Goal: Task Accomplishment & Management: Use online tool/utility

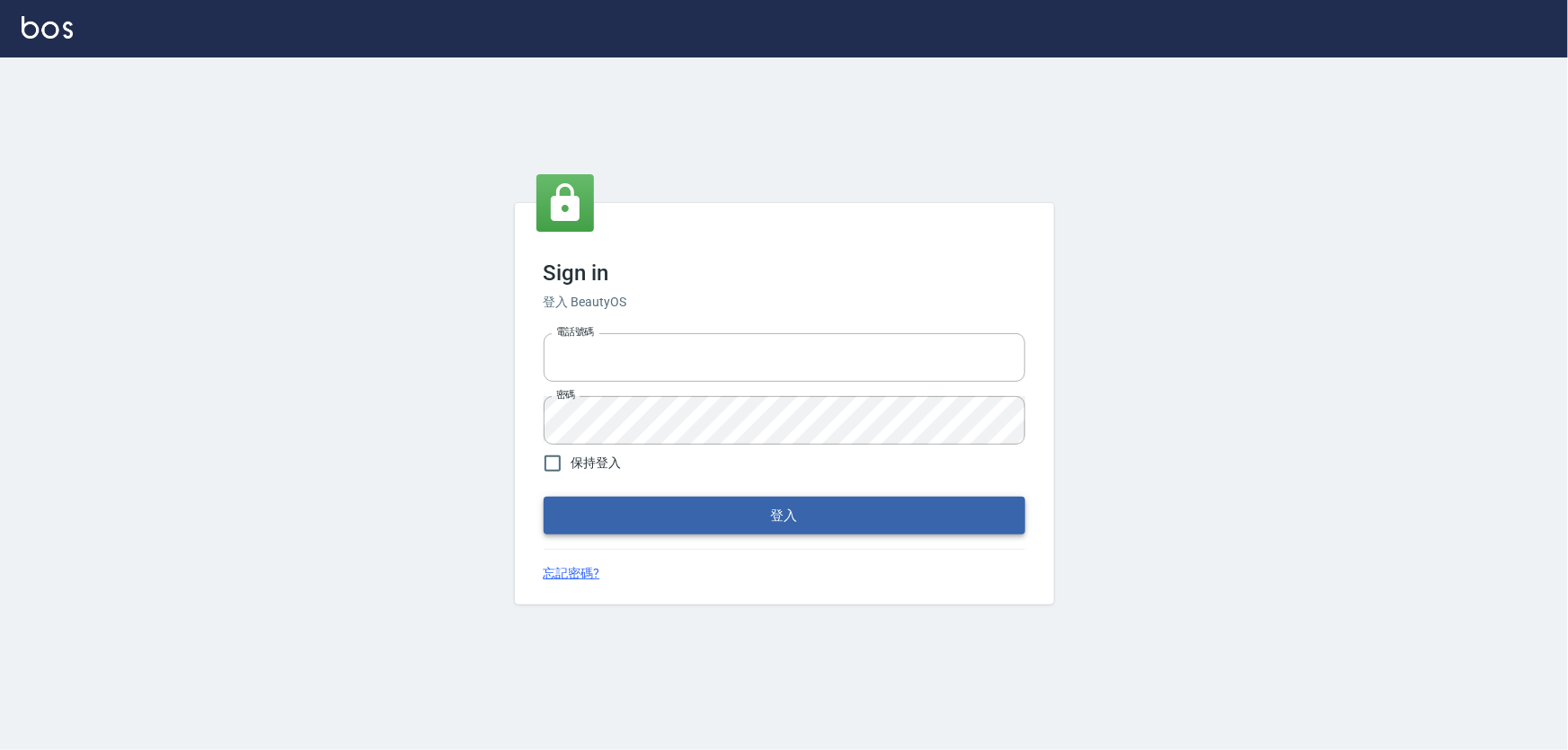
type input "0966106859"
click at [761, 507] on button "登入" at bounding box center [784, 515] width 482 height 38
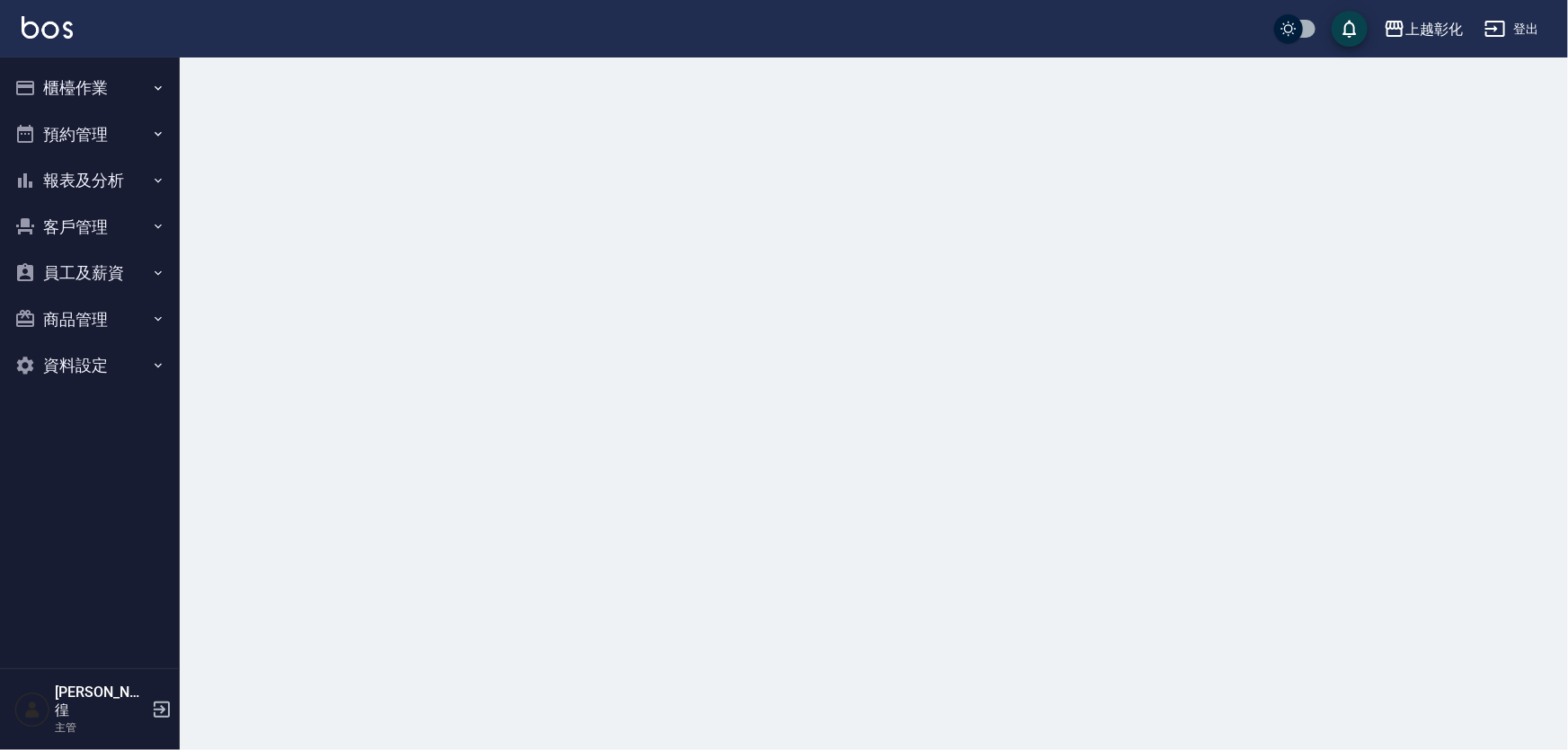
click at [116, 97] on button "櫃檯作業" at bounding box center [90, 87] width 166 height 46
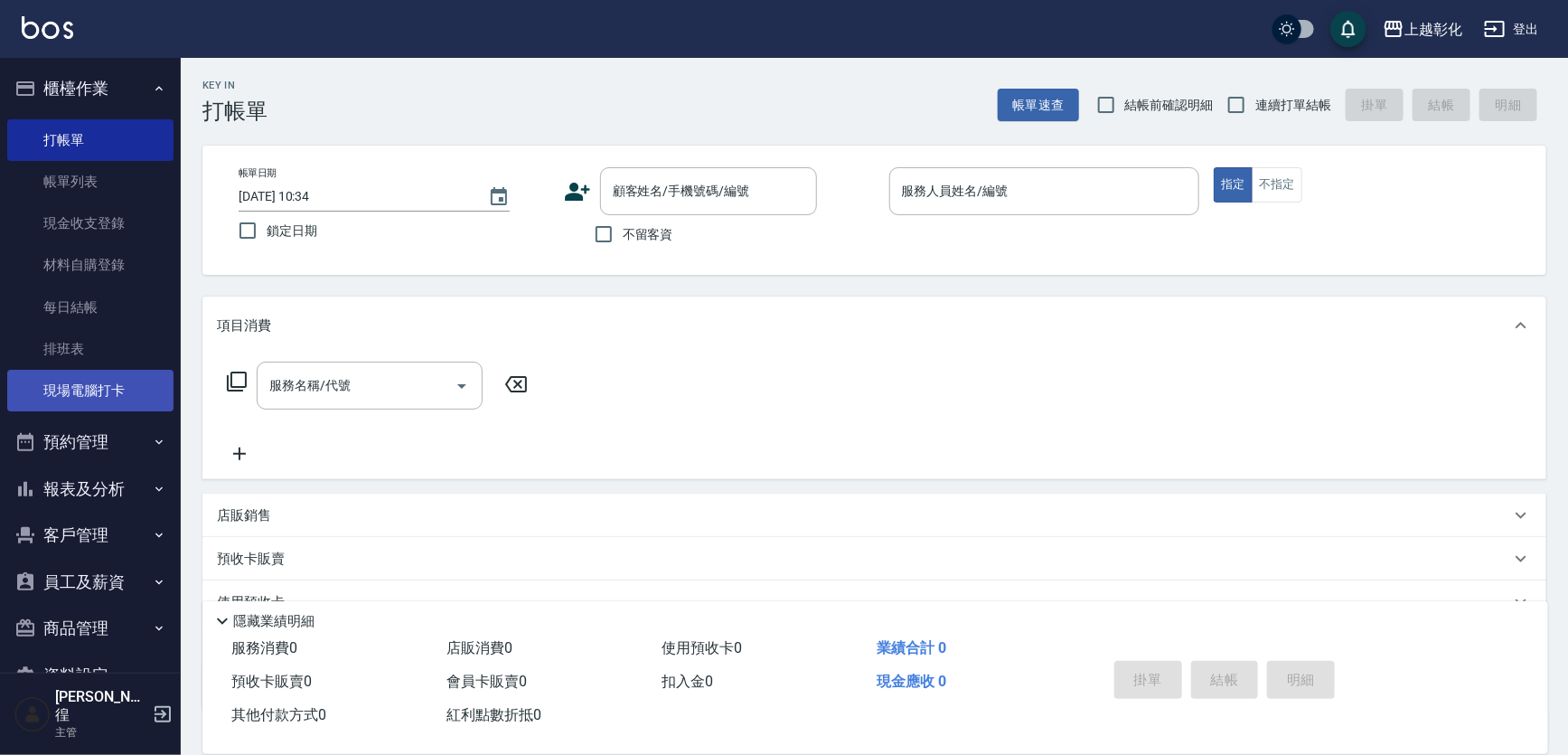
click at [99, 386] on link "現場電腦打卡" at bounding box center [90, 390] width 167 height 42
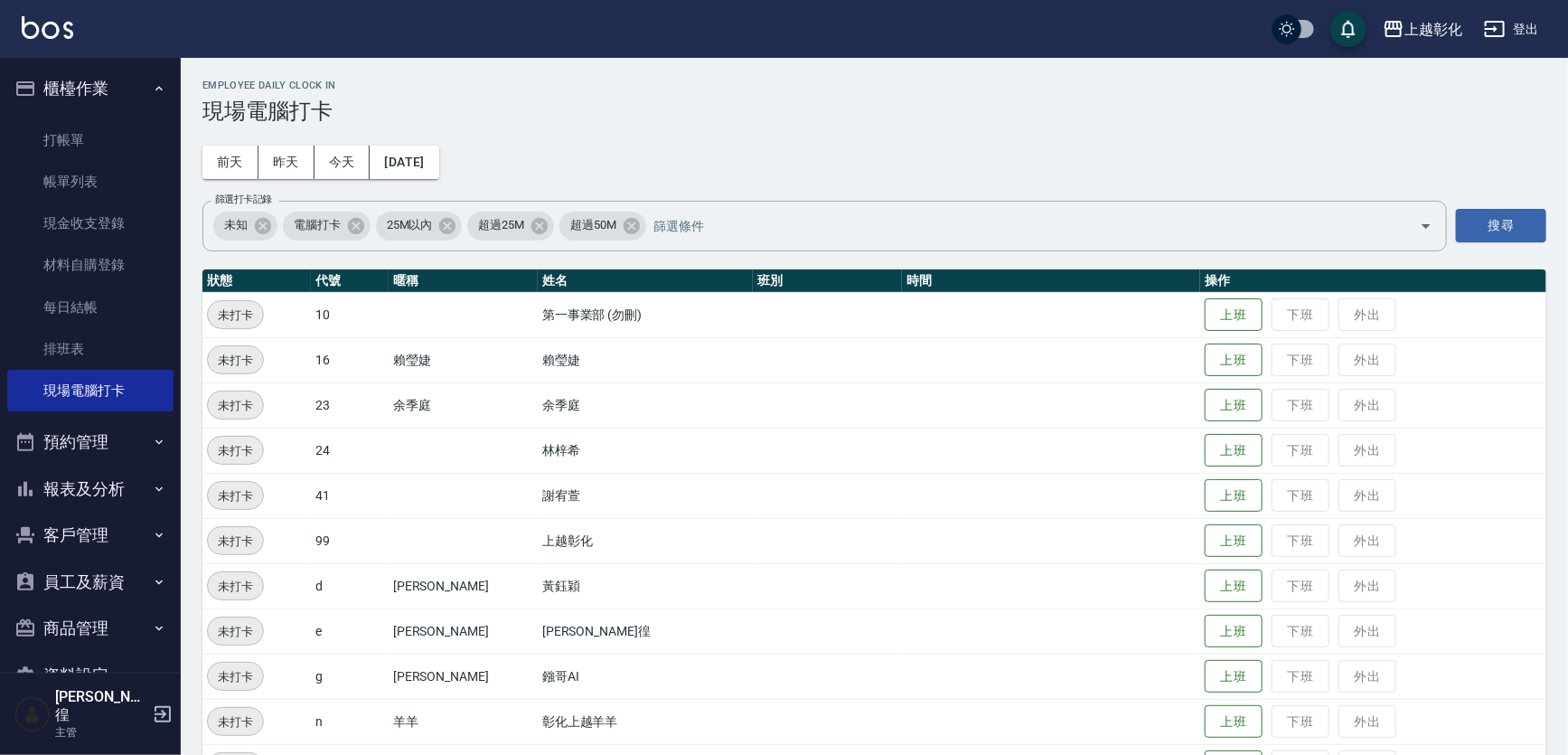
click at [1205, 363] on button "上班" at bounding box center [1233, 360] width 58 height 33
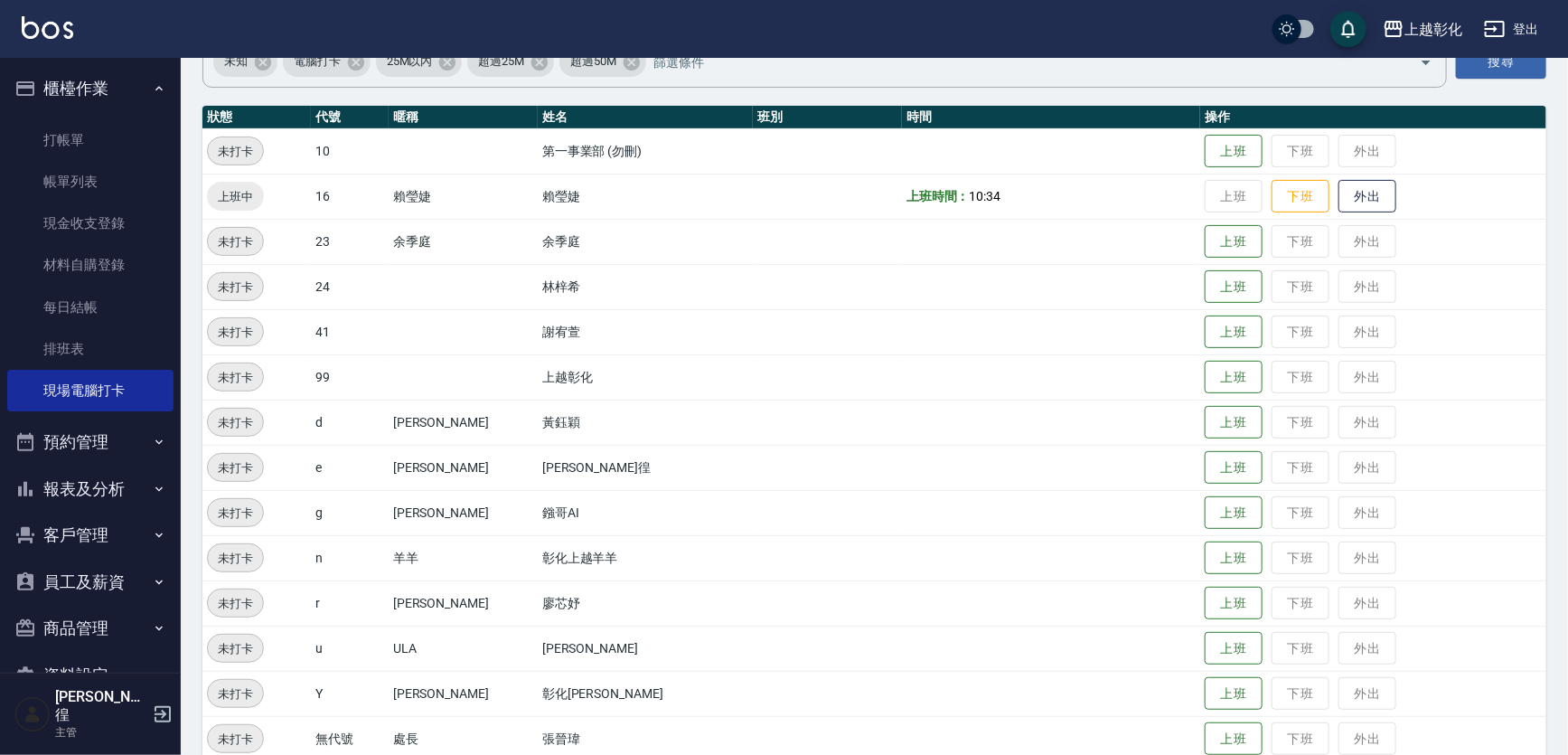
scroll to position [190, 0]
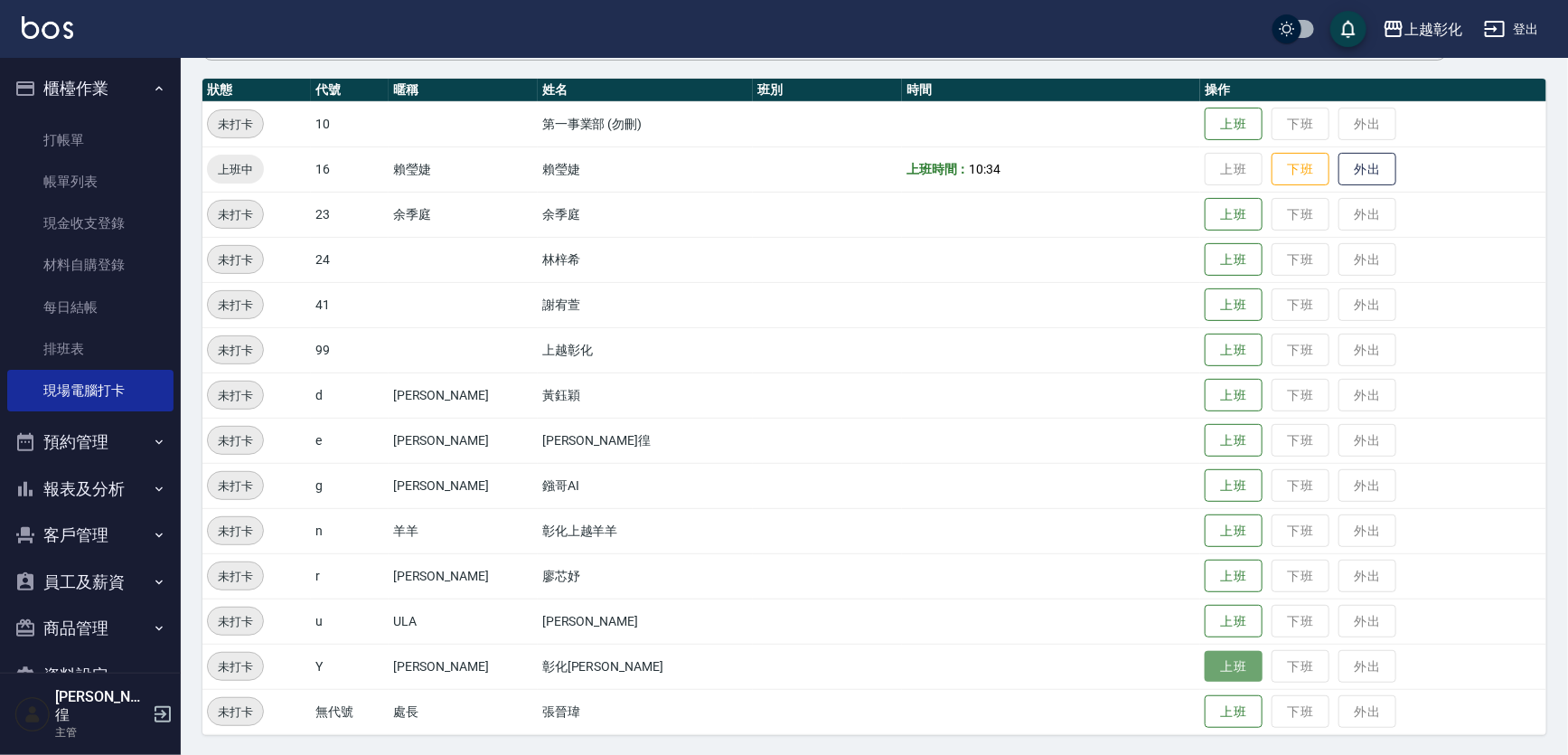
click at [1205, 673] on button "上班" at bounding box center [1233, 666] width 58 height 31
click at [1205, 304] on button "上班" at bounding box center [1233, 305] width 58 height 31
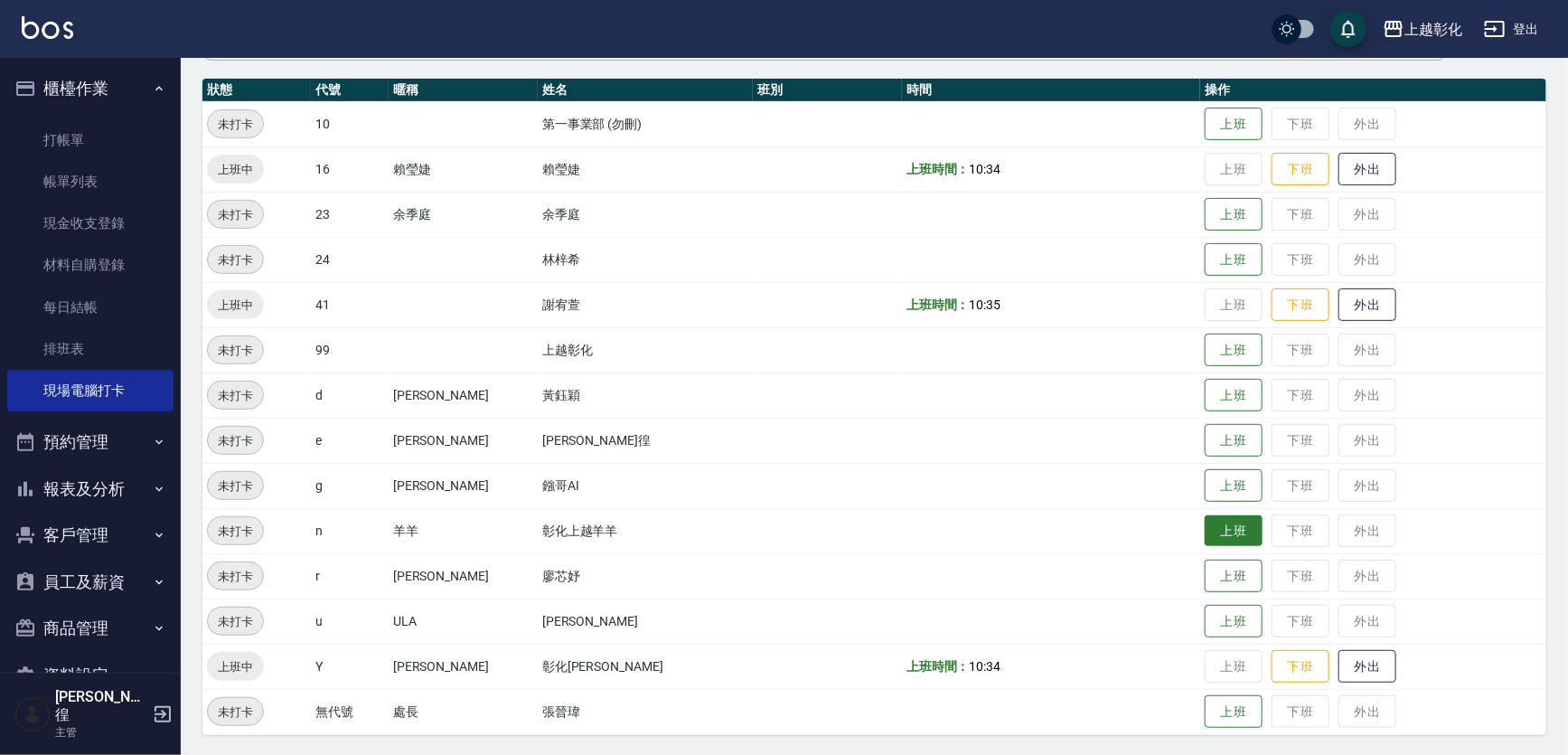
click at [1229, 545] on button "上班" at bounding box center [1233, 530] width 58 height 31
